Goal: Task Accomplishment & Management: Manage account settings

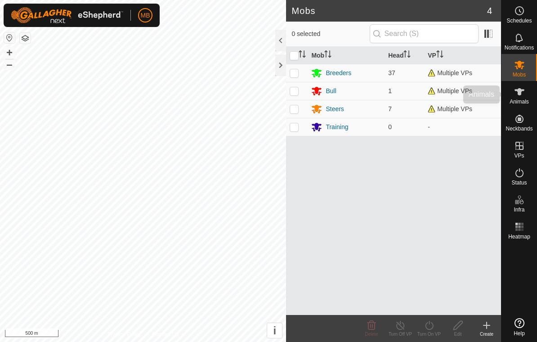
click at [526, 101] on span "Animals" at bounding box center [519, 101] width 19 height 5
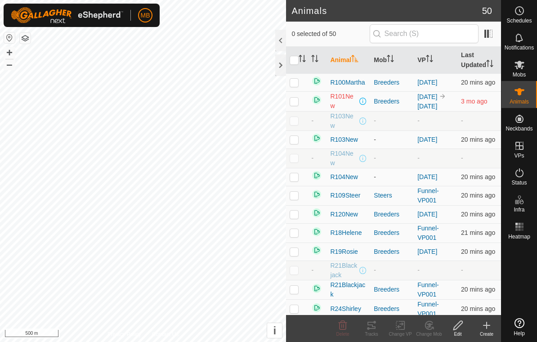
click at [525, 93] on es-animals-svg-icon at bounding box center [519, 92] width 16 height 14
click at [279, 67] on div at bounding box center [280, 65] width 11 height 22
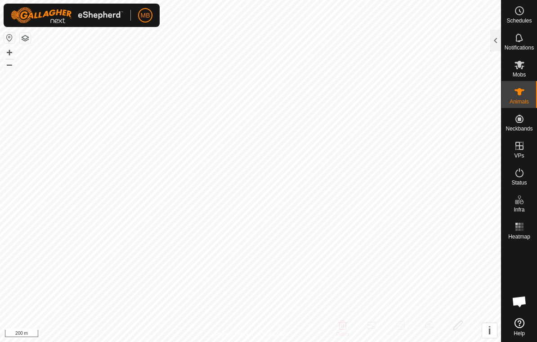
click at [491, 49] on div at bounding box center [495, 41] width 11 height 22
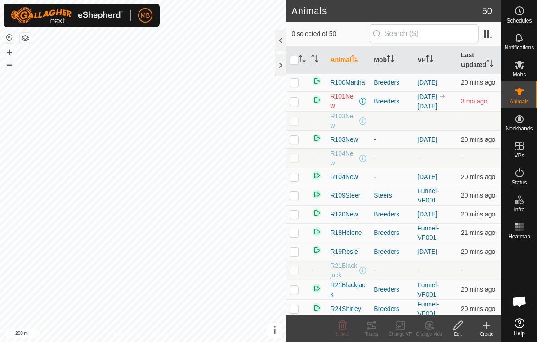
click at [431, 58] on icon "Activate to sort" at bounding box center [429, 58] width 7 height 7
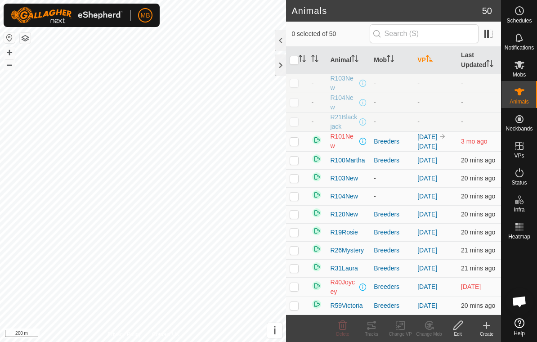
click at [433, 60] on icon "Activate to sort" at bounding box center [429, 58] width 7 height 7
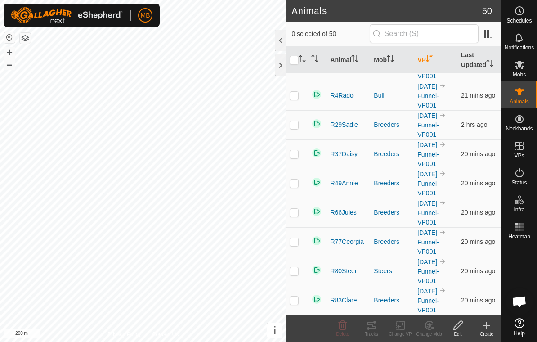
scroll to position [234, 0]
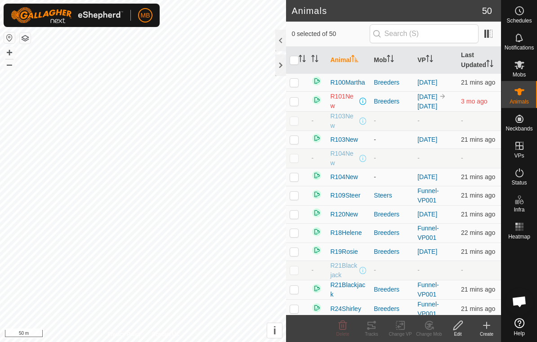
click at [433, 57] on icon "Activate to sort" at bounding box center [429, 58] width 7 height 7
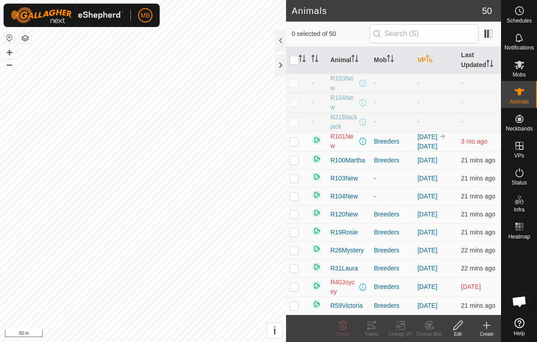
click at [437, 63] on th "VP" at bounding box center [436, 60] width 44 height 27
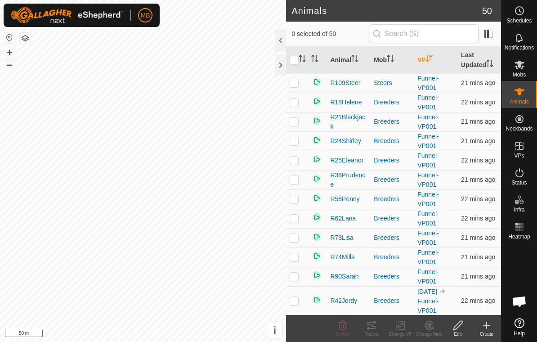
click at [295, 239] on p-checkbox at bounding box center [294, 237] width 9 height 7
checkbox input "true"
click at [282, 63] on div at bounding box center [280, 65] width 11 height 22
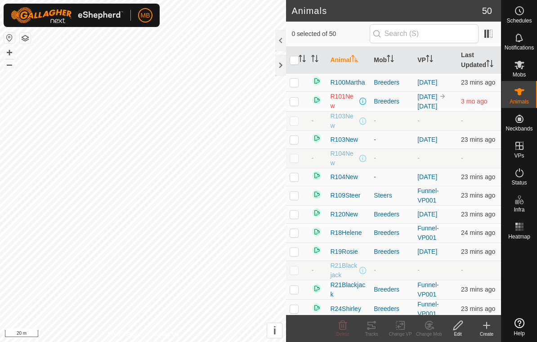
click at [426, 66] on th "VP" at bounding box center [436, 60] width 44 height 27
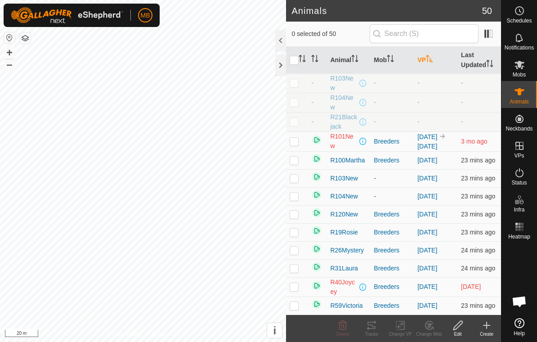
click at [429, 59] on icon "Activate to sort" at bounding box center [429, 58] width 7 height 7
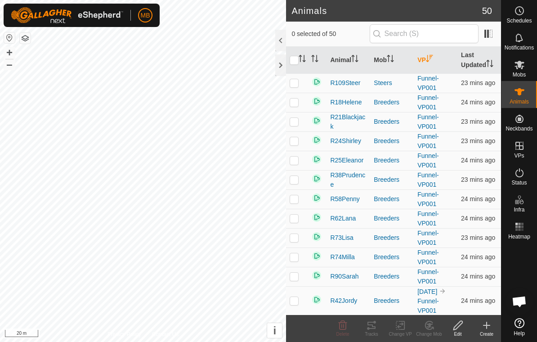
click at [297, 237] on p-checkbox at bounding box center [294, 237] width 9 height 7
checkbox input "true"
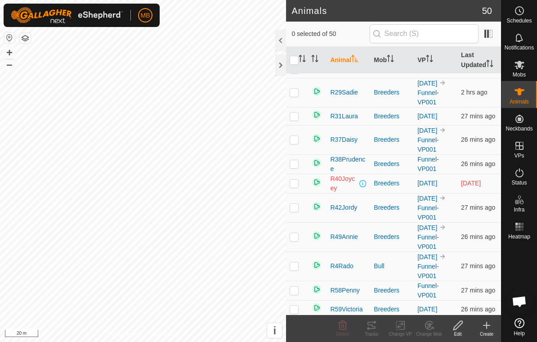
scroll to position [280, 0]
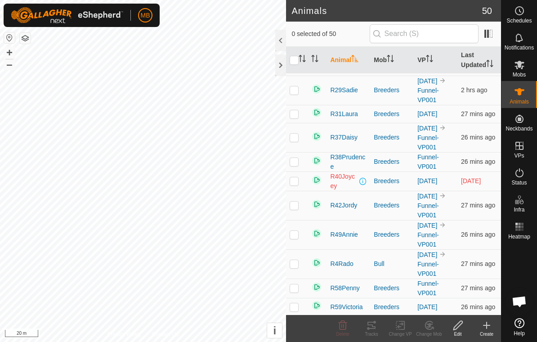
click at [432, 58] on icon "Activate to sort" at bounding box center [431, 58] width 1 height 7
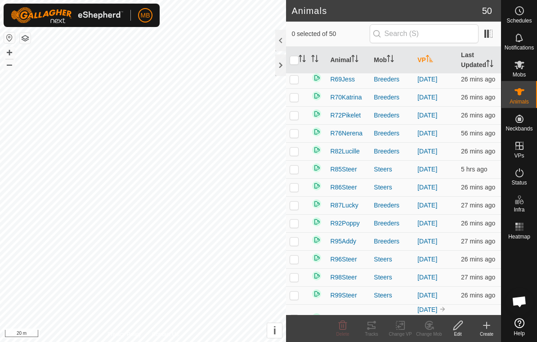
scroll to position [0, 0]
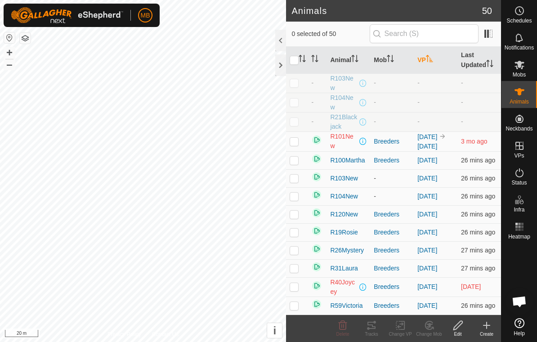
click at [433, 59] on icon "Activate to sort" at bounding box center [429, 58] width 7 height 7
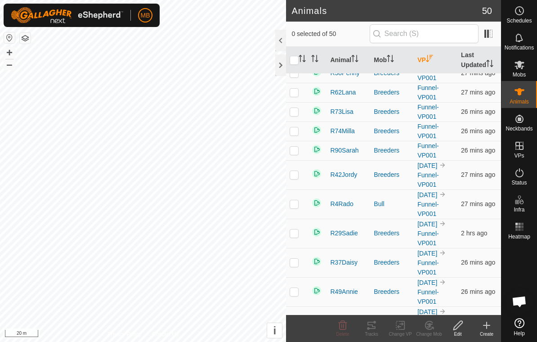
scroll to position [125, 0]
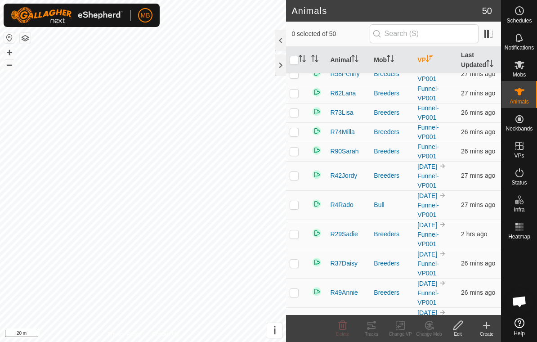
click at [295, 115] on p-checkbox at bounding box center [294, 112] width 9 height 7
checkbox input "true"
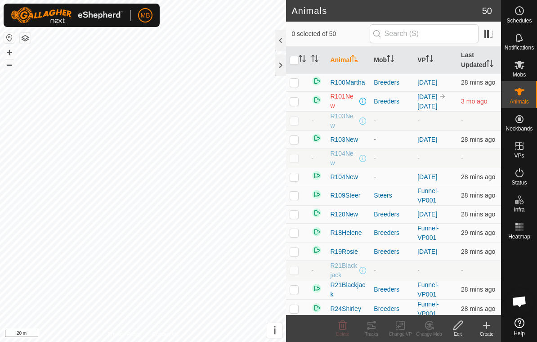
click at [429, 63] on p-sorticon "Activate to sort" at bounding box center [429, 59] width 7 height 7
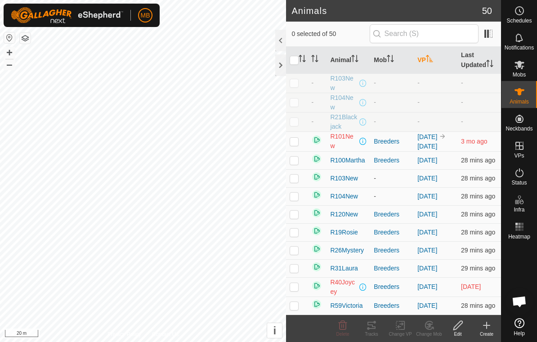
click at [427, 71] on th "VP" at bounding box center [436, 60] width 44 height 27
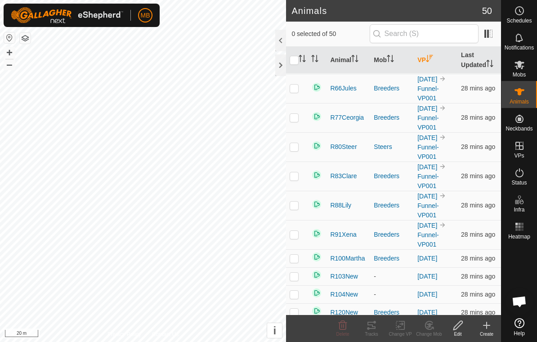
scroll to position [359, 0]
click at [427, 66] on th "VP" at bounding box center [436, 60] width 44 height 27
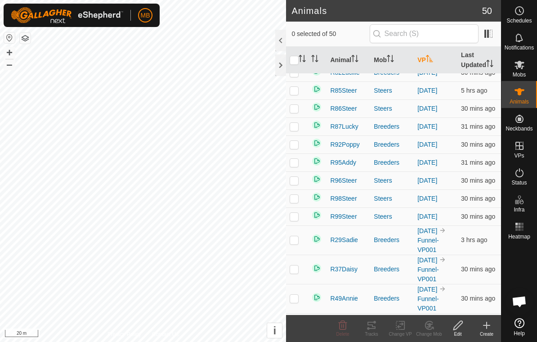
scroll to position [0, 0]
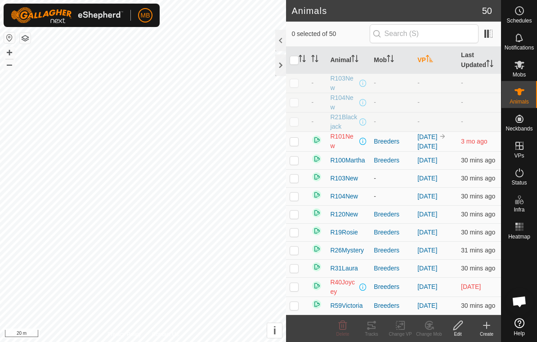
click at [433, 62] on icon "Activate to sort" at bounding box center [429, 58] width 7 height 7
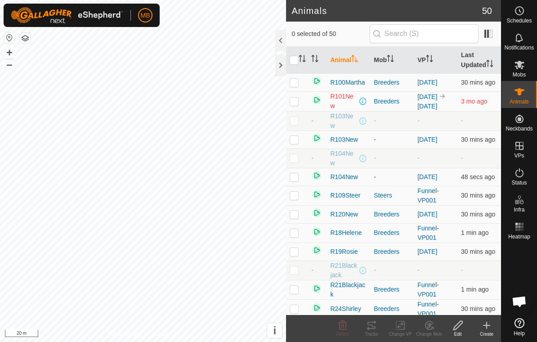
click at [437, 61] on th "VP" at bounding box center [436, 60] width 44 height 27
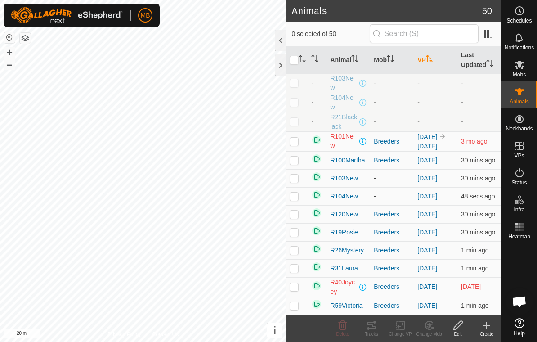
click at [432, 65] on th "VP" at bounding box center [436, 60] width 44 height 27
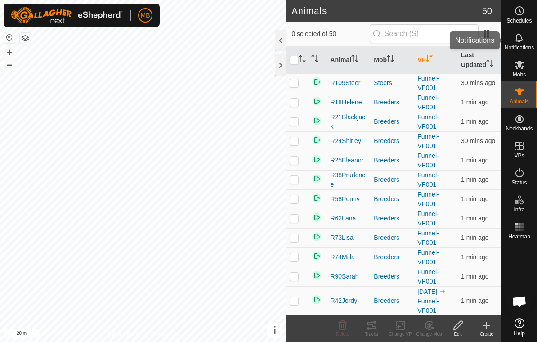
click at [519, 45] on span "Notifications" at bounding box center [519, 47] width 29 height 5
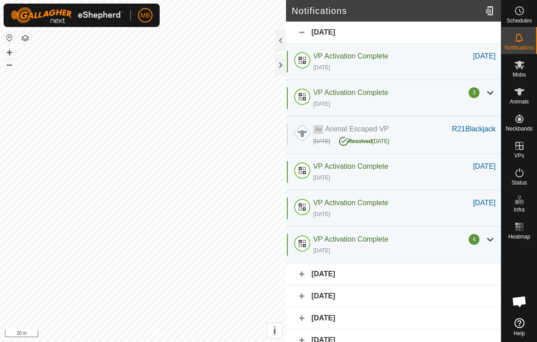
click at [283, 64] on div at bounding box center [280, 65] width 11 height 22
click at [531, 86] on div "Animals" at bounding box center [520, 94] width 36 height 27
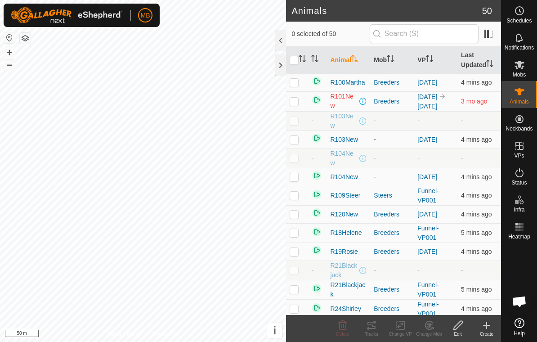
click at [523, 93] on icon at bounding box center [519, 91] width 11 height 11
